Goal: Task Accomplishment & Management: Use online tool/utility

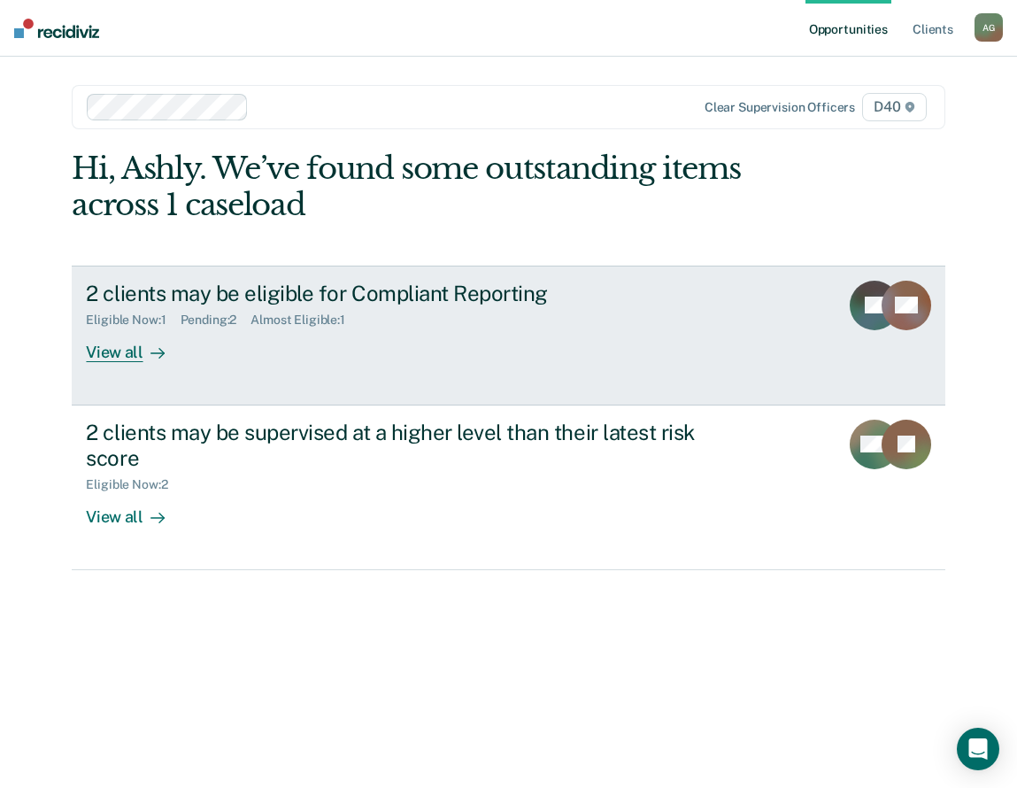
click at [137, 354] on div "View all" at bounding box center [135, 345] width 99 height 35
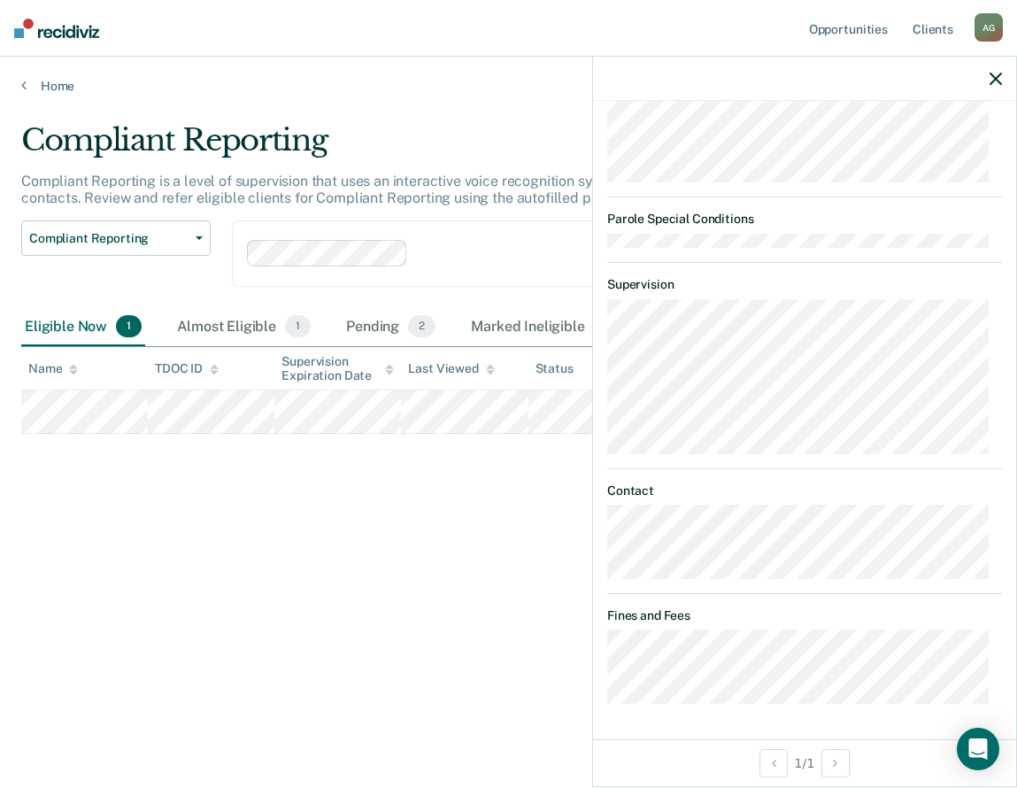
scroll to position [1089, 0]
click at [381, 583] on div "Compliant Reporting Compliant Reporting is a level of supervision that uses an …" at bounding box center [508, 388] width 975 height 533
click at [365, 329] on div "Pending 2" at bounding box center [391, 327] width 97 height 39
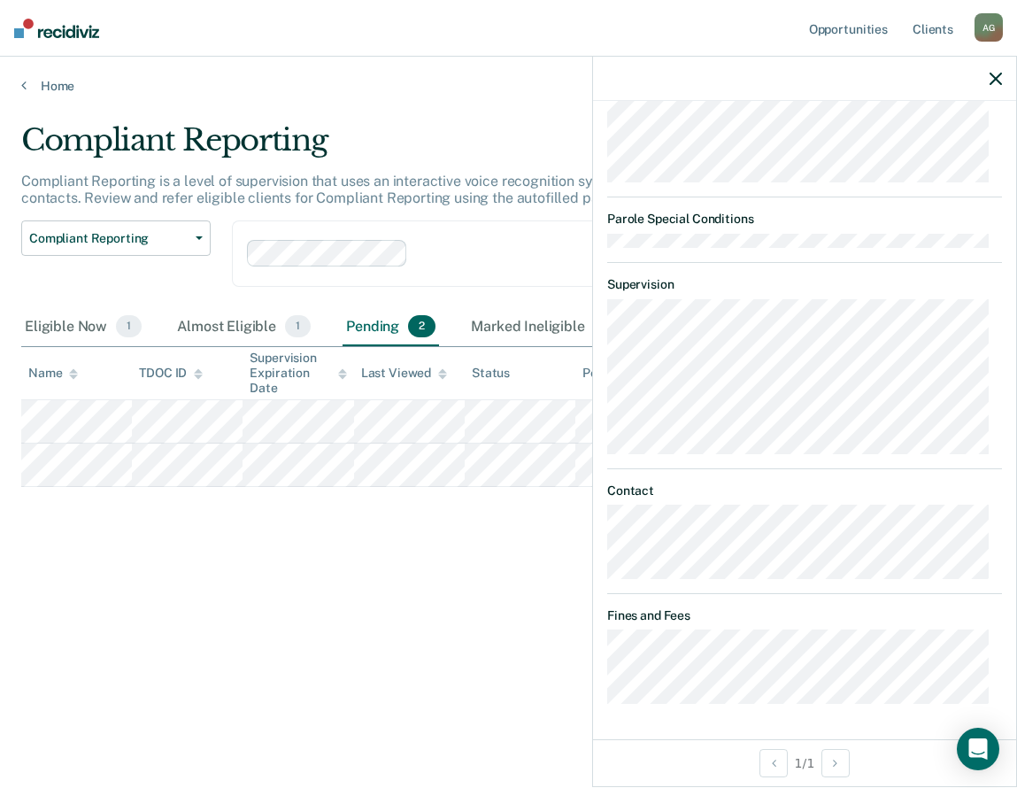
click at [358, 554] on div "Compliant Reporting Compliant Reporting is a level of supervision that uses an …" at bounding box center [508, 388] width 975 height 533
click at [1000, 75] on icon "button" at bounding box center [996, 79] width 12 height 12
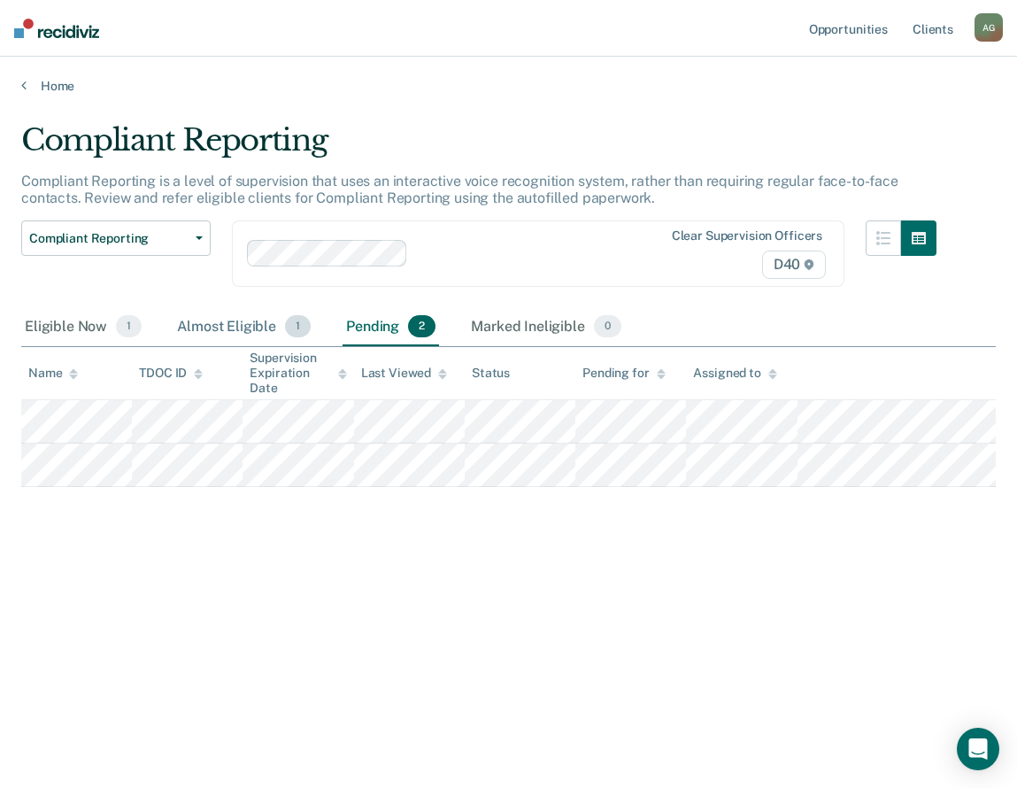
click at [255, 321] on div "Almost Eligible 1" at bounding box center [244, 327] width 141 height 39
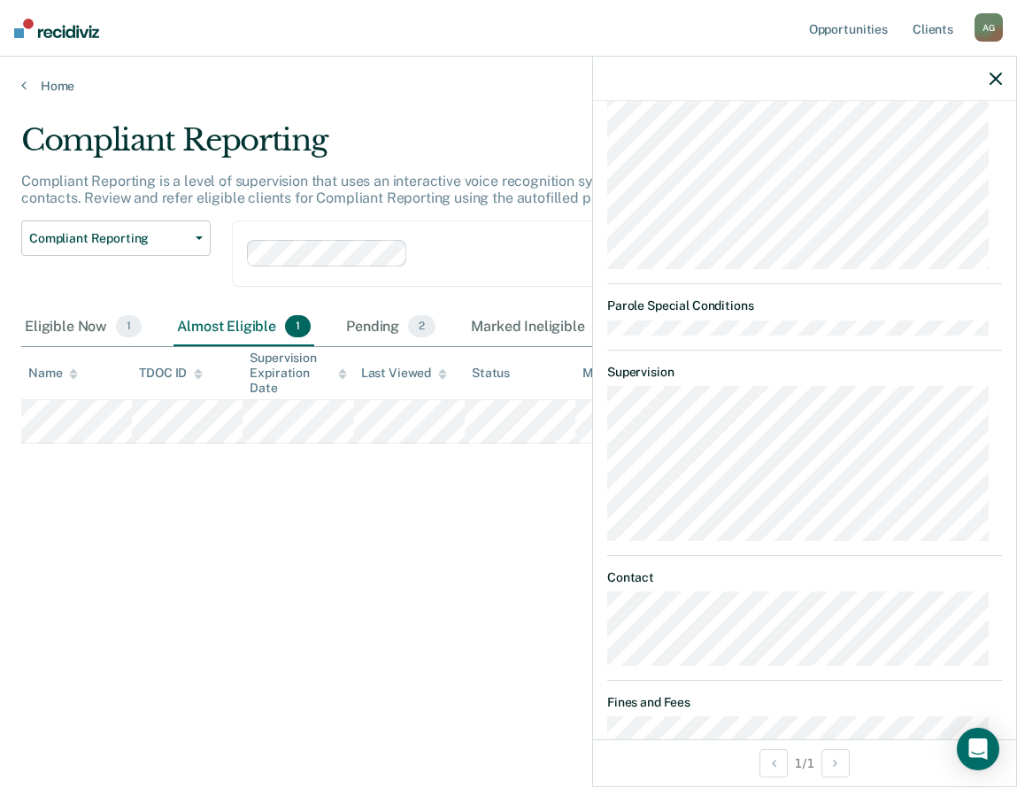
scroll to position [664, 0]
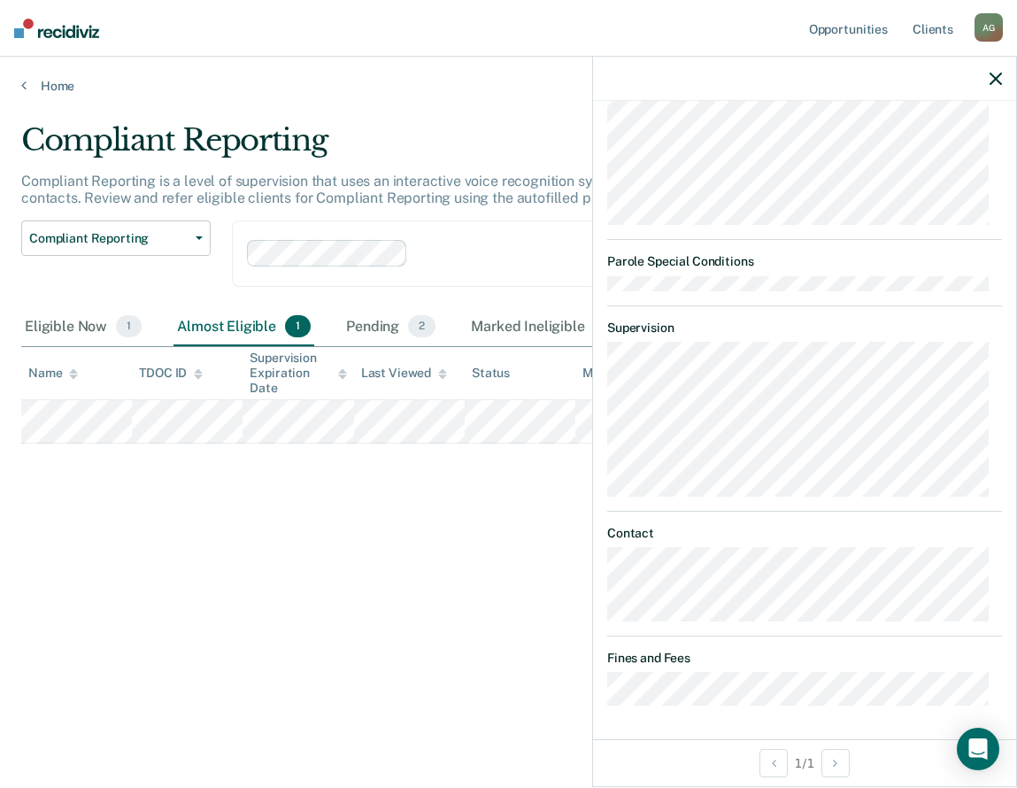
drag, startPoint x: 500, startPoint y: 616, endPoint x: 497, endPoint y: 630, distance: 13.7
click at [497, 630] on div "Compliant Reporting Compliant Reporting is a level of supervision that uses an …" at bounding box center [508, 388] width 975 height 533
click at [499, 578] on div "Compliant Reporting Compliant Reporting is a level of supervision that uses an …" at bounding box center [508, 388] width 975 height 533
click at [997, 80] on icon "button" at bounding box center [996, 79] width 12 height 12
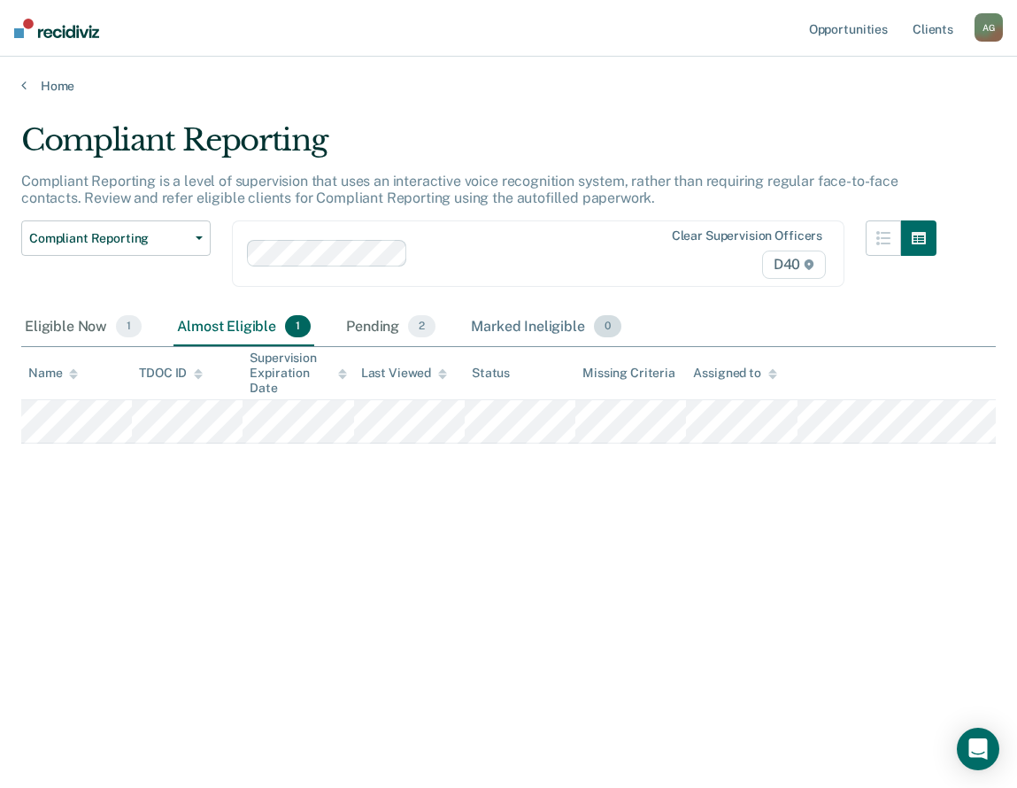
click at [552, 322] on div "Marked Ineligible 0" at bounding box center [546, 327] width 158 height 39
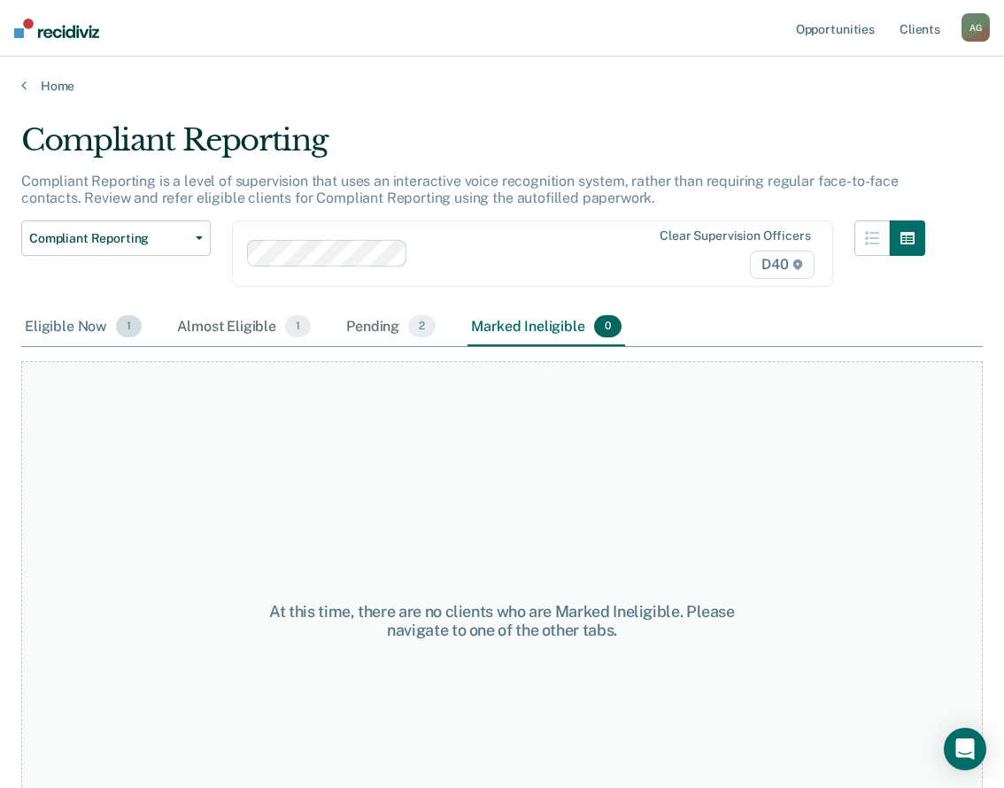
click at [67, 331] on div "Eligible Now 1" at bounding box center [83, 327] width 124 height 39
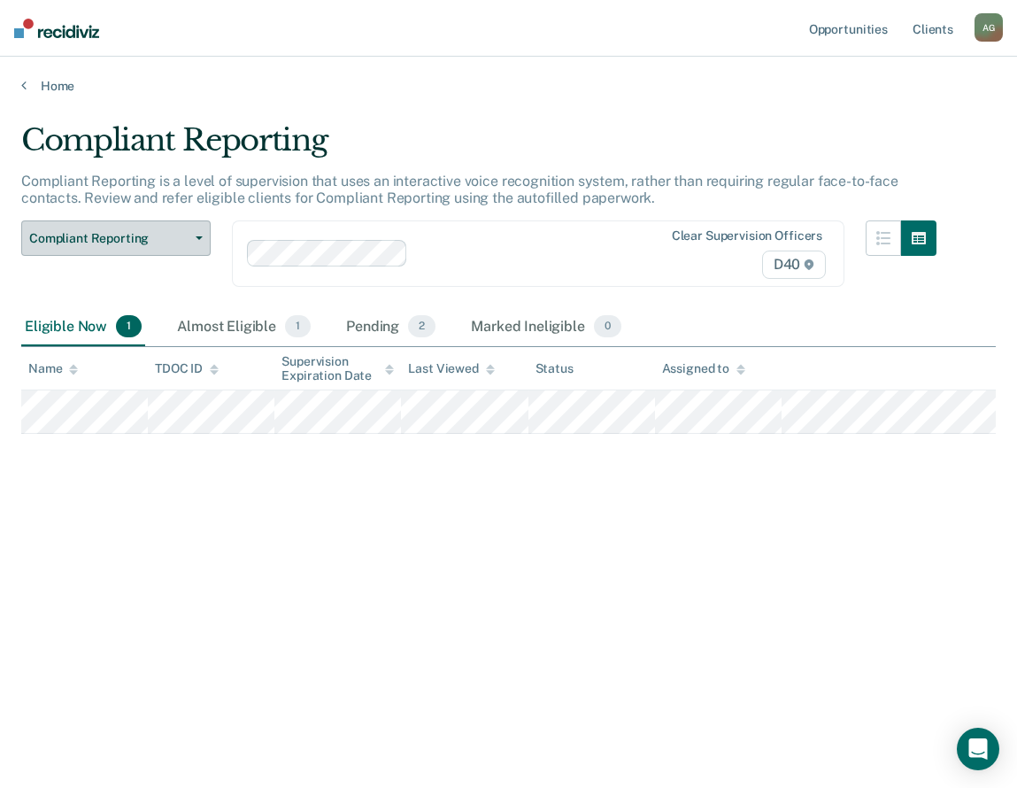
click at [109, 242] on span "Compliant Reporting" at bounding box center [108, 238] width 159 height 15
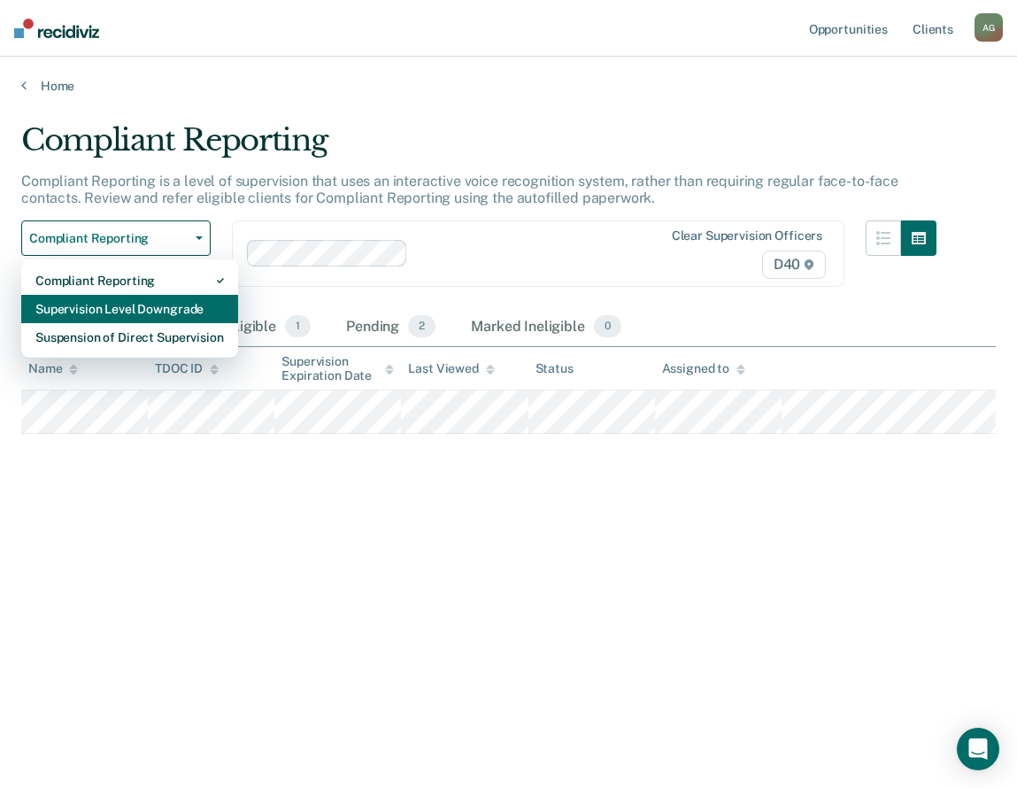
click at [172, 305] on div "Supervision Level Downgrade" at bounding box center [129, 309] width 189 height 28
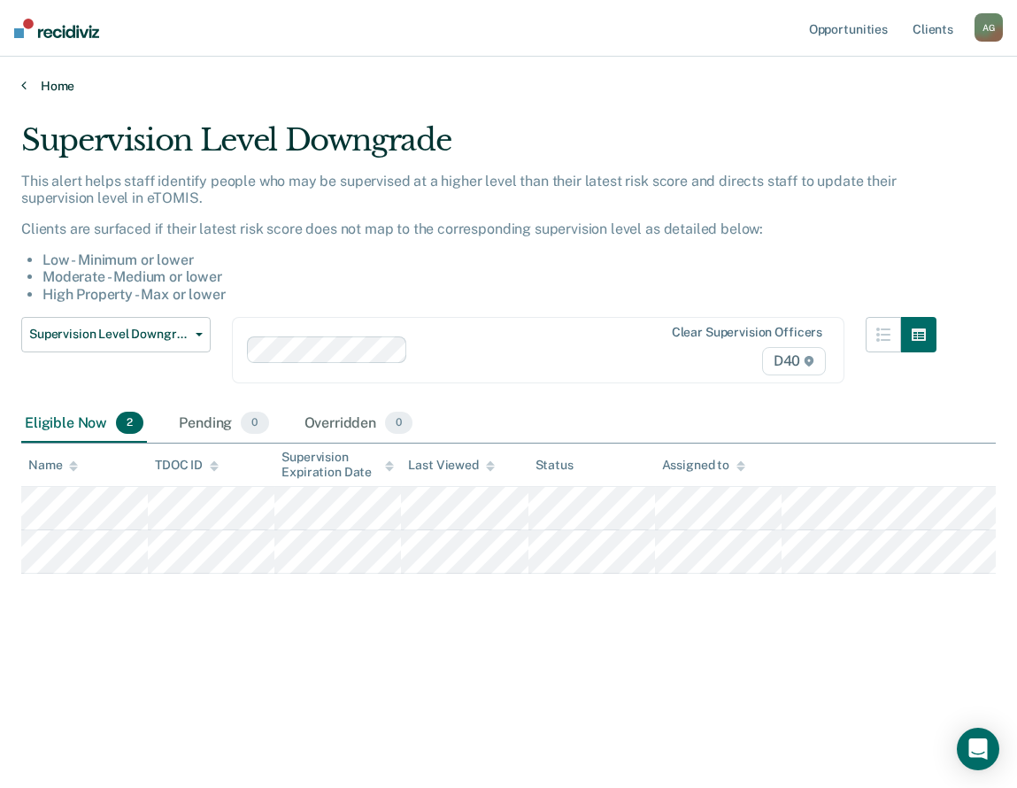
click at [35, 91] on link "Home" at bounding box center [508, 86] width 975 height 16
